Goal: Information Seeking & Learning: Learn about a topic

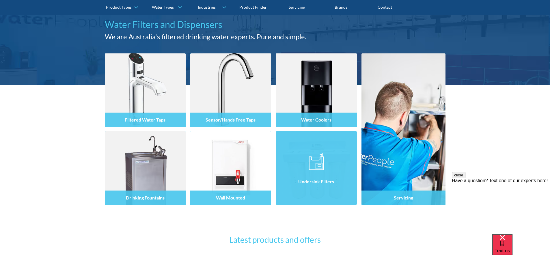
click at [303, 191] on div "Undersink Filters" at bounding box center [316, 180] width 81 height 49
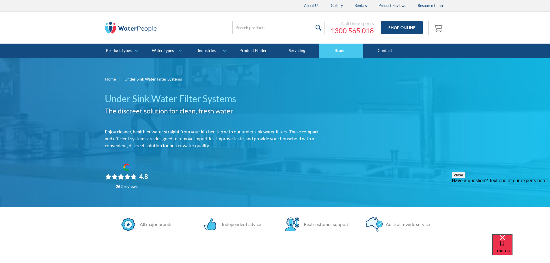
click at [336, 49] on link "Brands" at bounding box center [341, 51] width 44 height 14
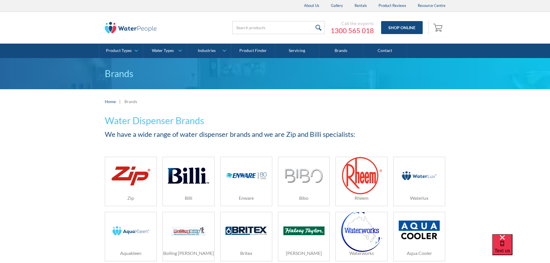
click at [175, 186] on img at bounding box center [188, 175] width 41 height 27
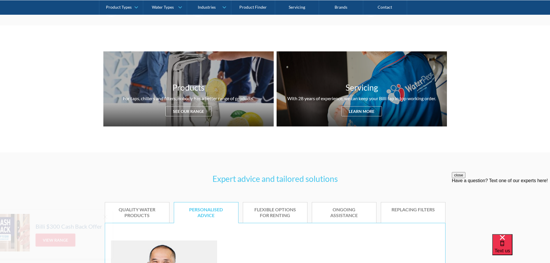
scroll to position [173, 0]
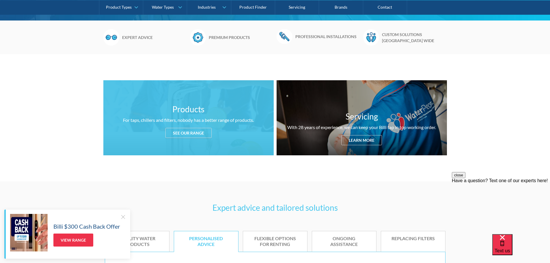
click at [188, 135] on div "See our range" at bounding box center [188, 133] width 46 height 10
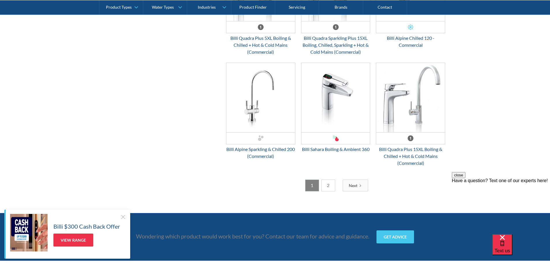
scroll to position [1454, 0]
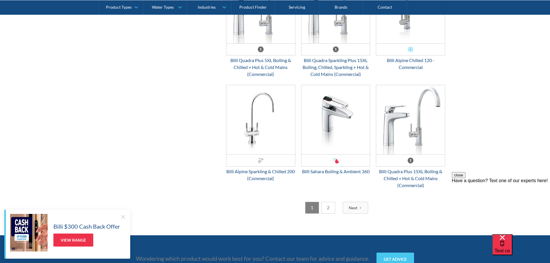
click at [326, 208] on link "2" at bounding box center [328, 208] width 14 height 12
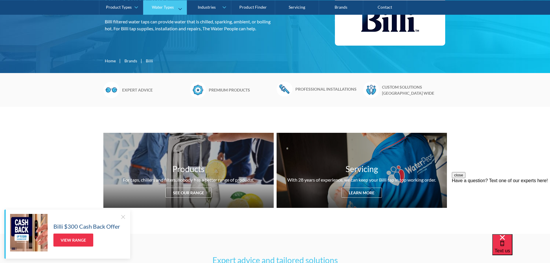
scroll to position [115, 0]
